Goal: Go to known website: Access a specific website the user already knows

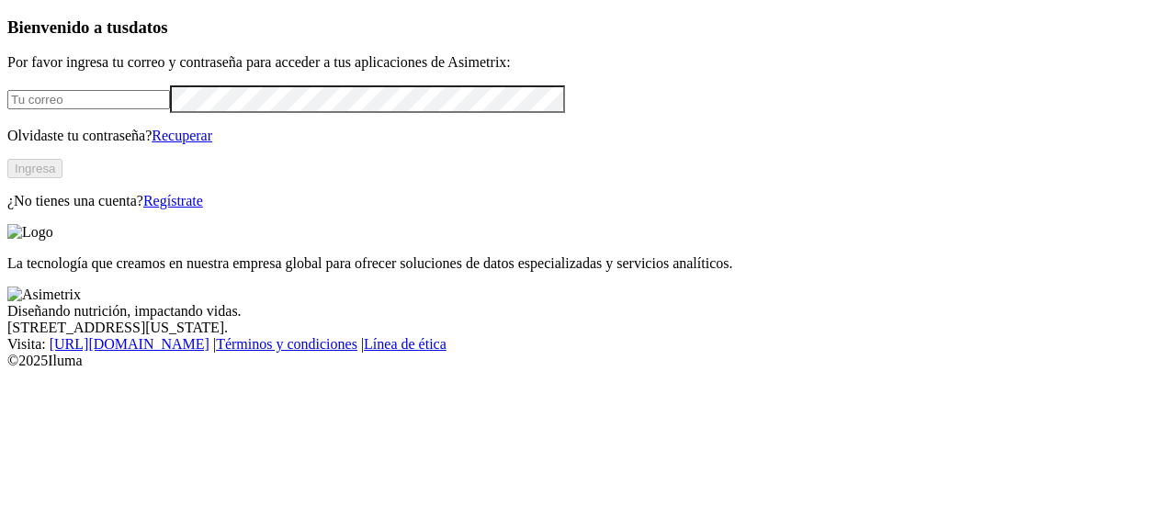
type input "[PERSON_NAME][EMAIL_ADDRESS][PERSON_NAME][DOMAIN_NAME]"
click at [62, 178] on button "Ingresa" at bounding box center [34, 168] width 55 height 19
